Goal: Information Seeking & Learning: Learn about a topic

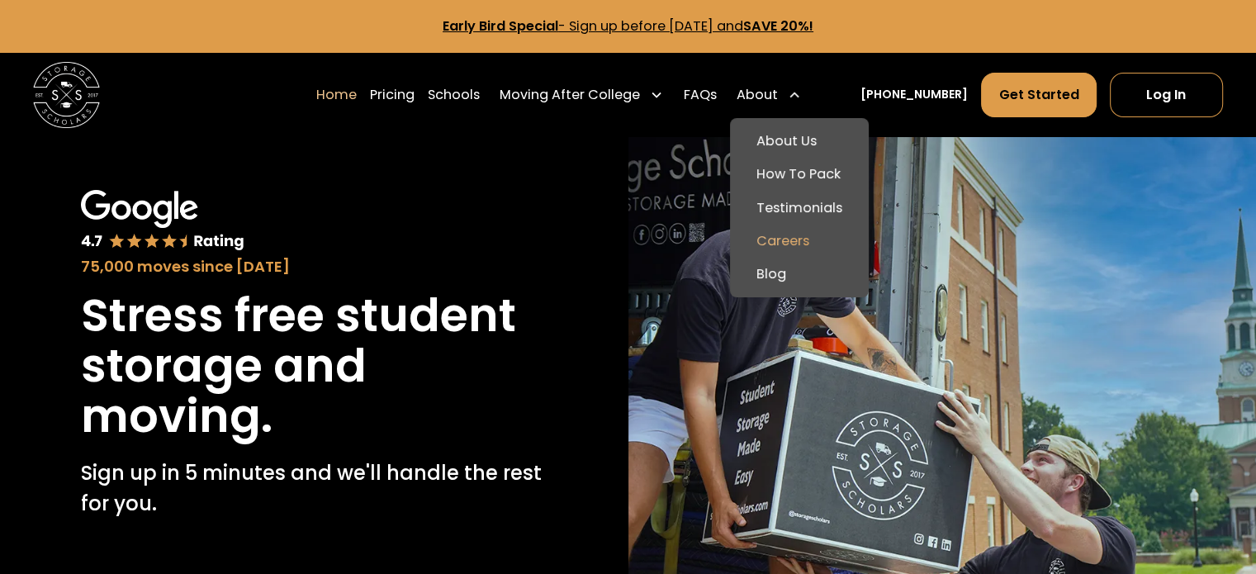
click at [803, 239] on link "Careers" at bounding box center [800, 241] width 126 height 33
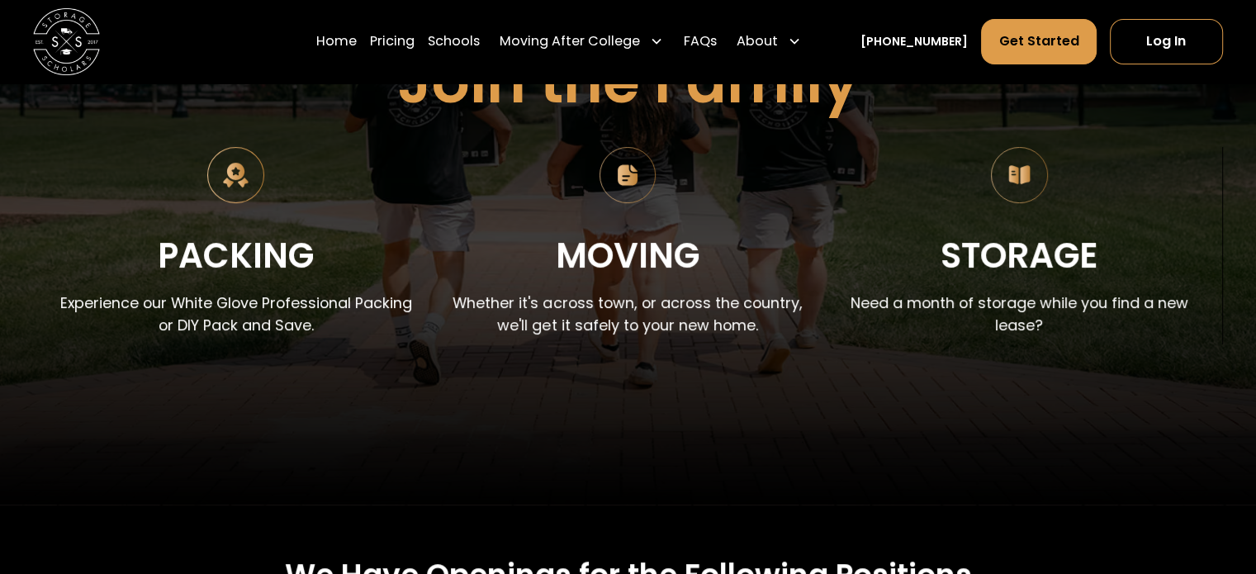
scroll to position [248, 0]
click at [235, 260] on div "Packing" at bounding box center [236, 254] width 156 height 55
click at [692, 254] on div "Moving" at bounding box center [628, 254] width 144 height 55
click at [992, 240] on div "Storage" at bounding box center [1019, 254] width 157 height 55
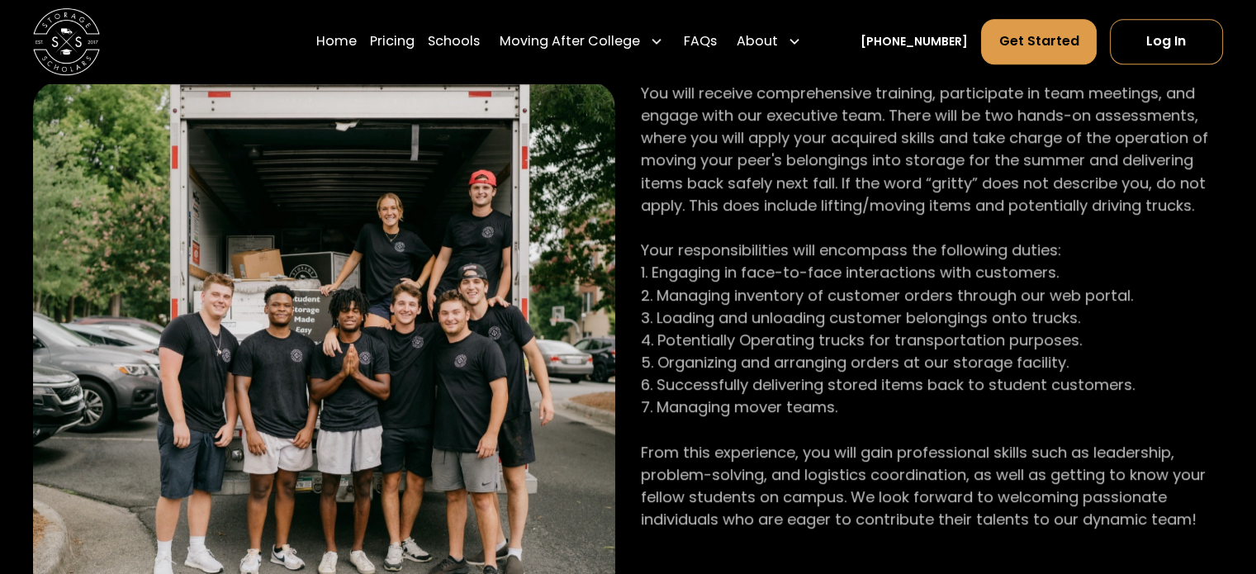
scroll to position [991, 0]
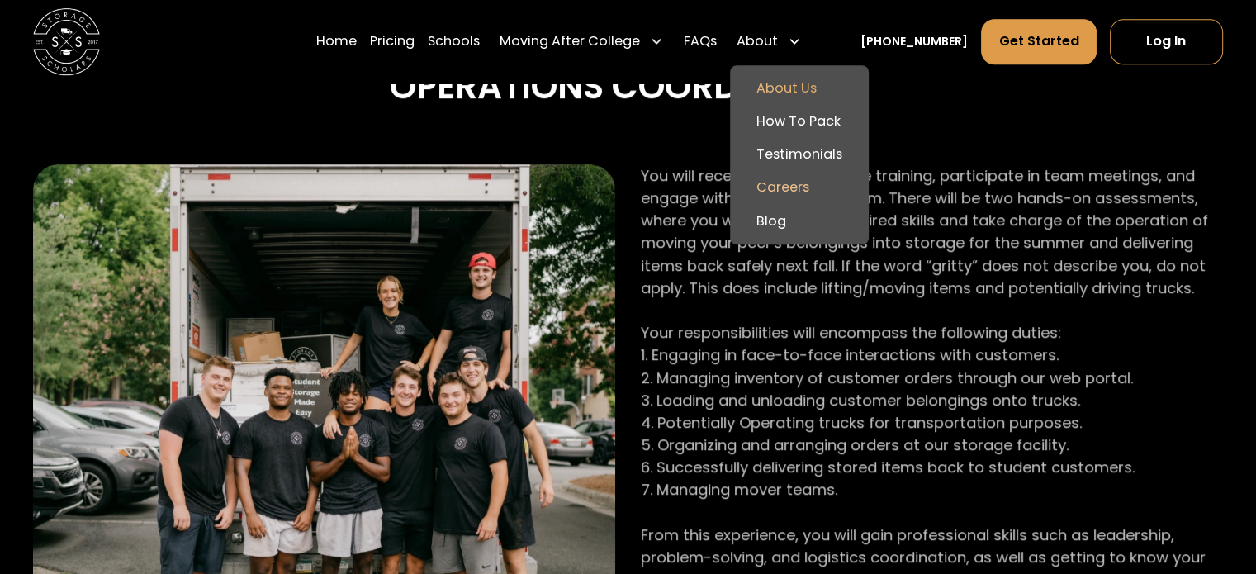
click at [800, 92] on link "About Us" at bounding box center [800, 88] width 126 height 33
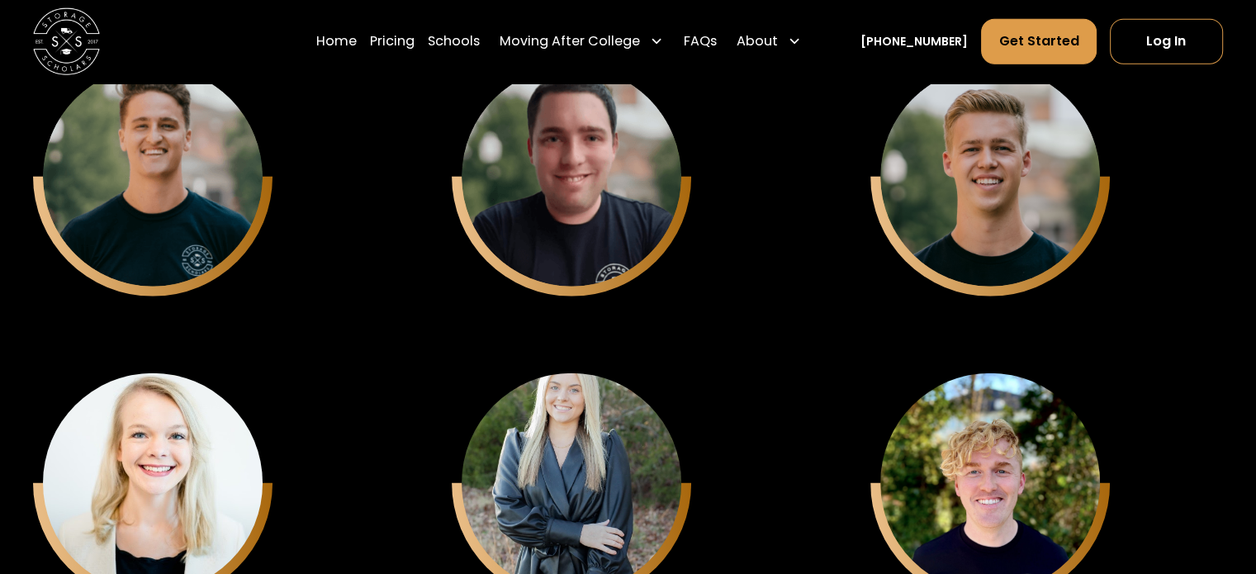
scroll to position [4213, 0]
